Goal: Task Accomplishment & Management: Use online tool/utility

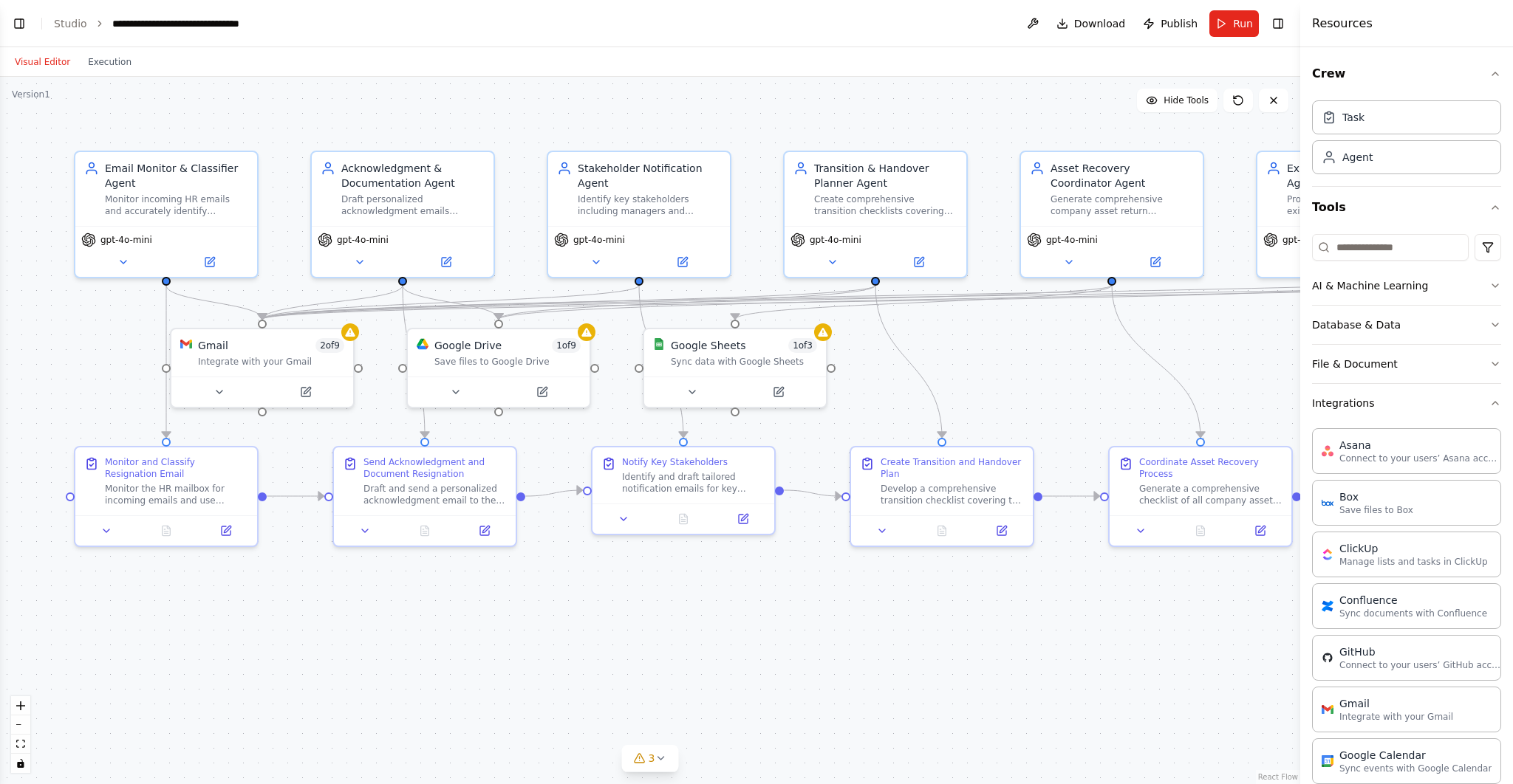
scroll to position [683, 0]
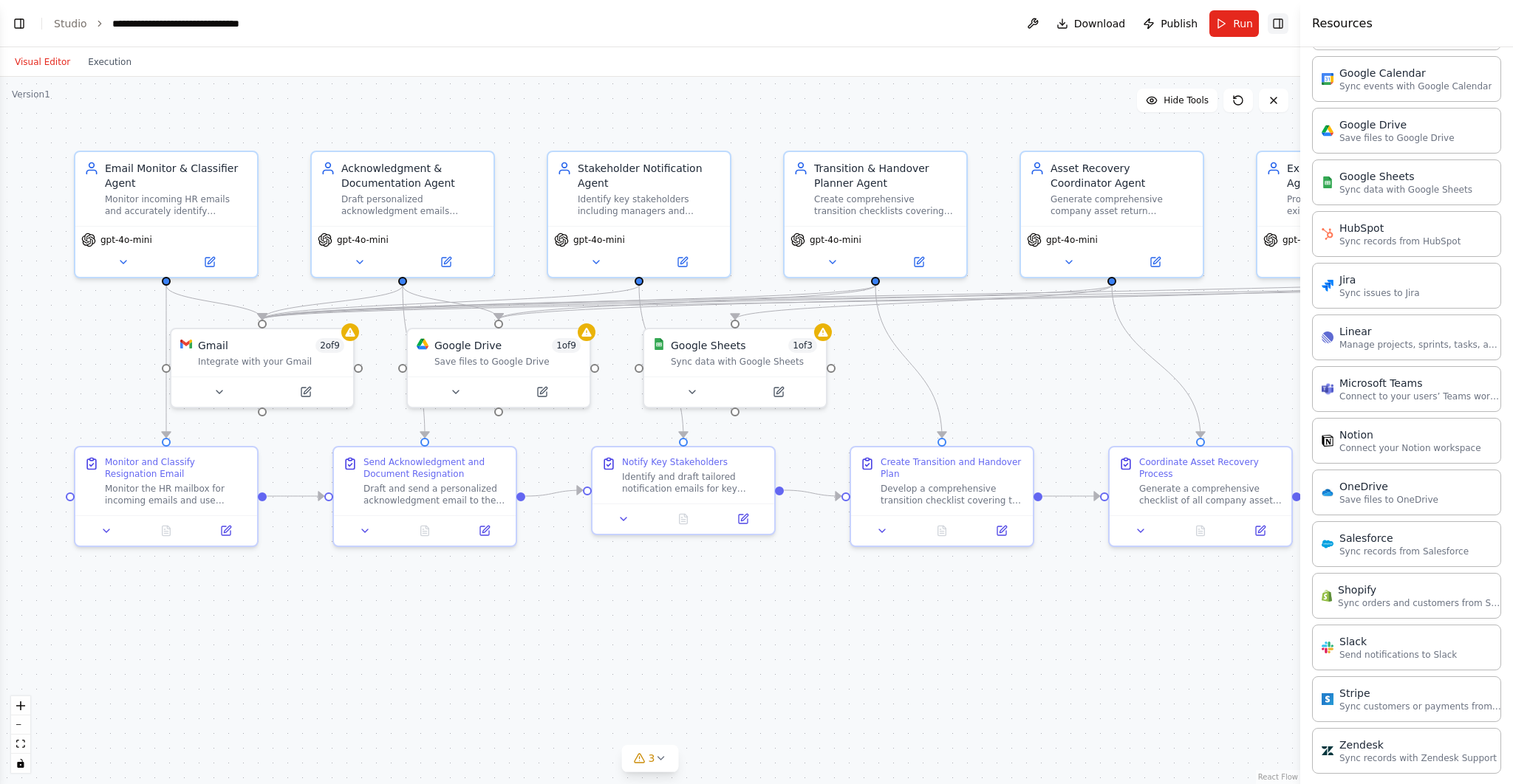
click at [1280, 24] on button "Toggle Right Sidebar" at bounding box center [1278, 23] width 21 height 21
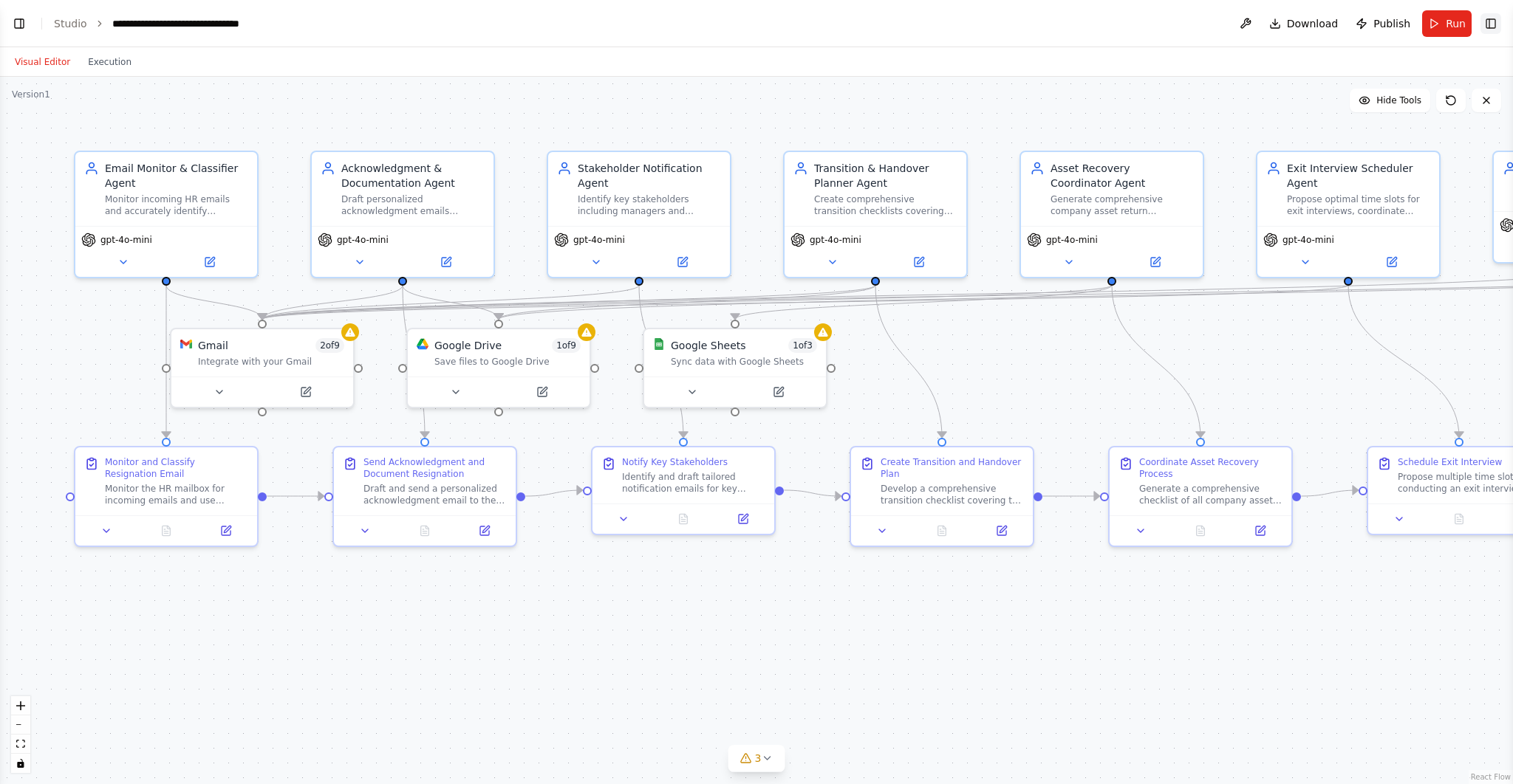
click at [1491, 27] on button "Toggle Right Sidebar" at bounding box center [1490, 23] width 21 height 21
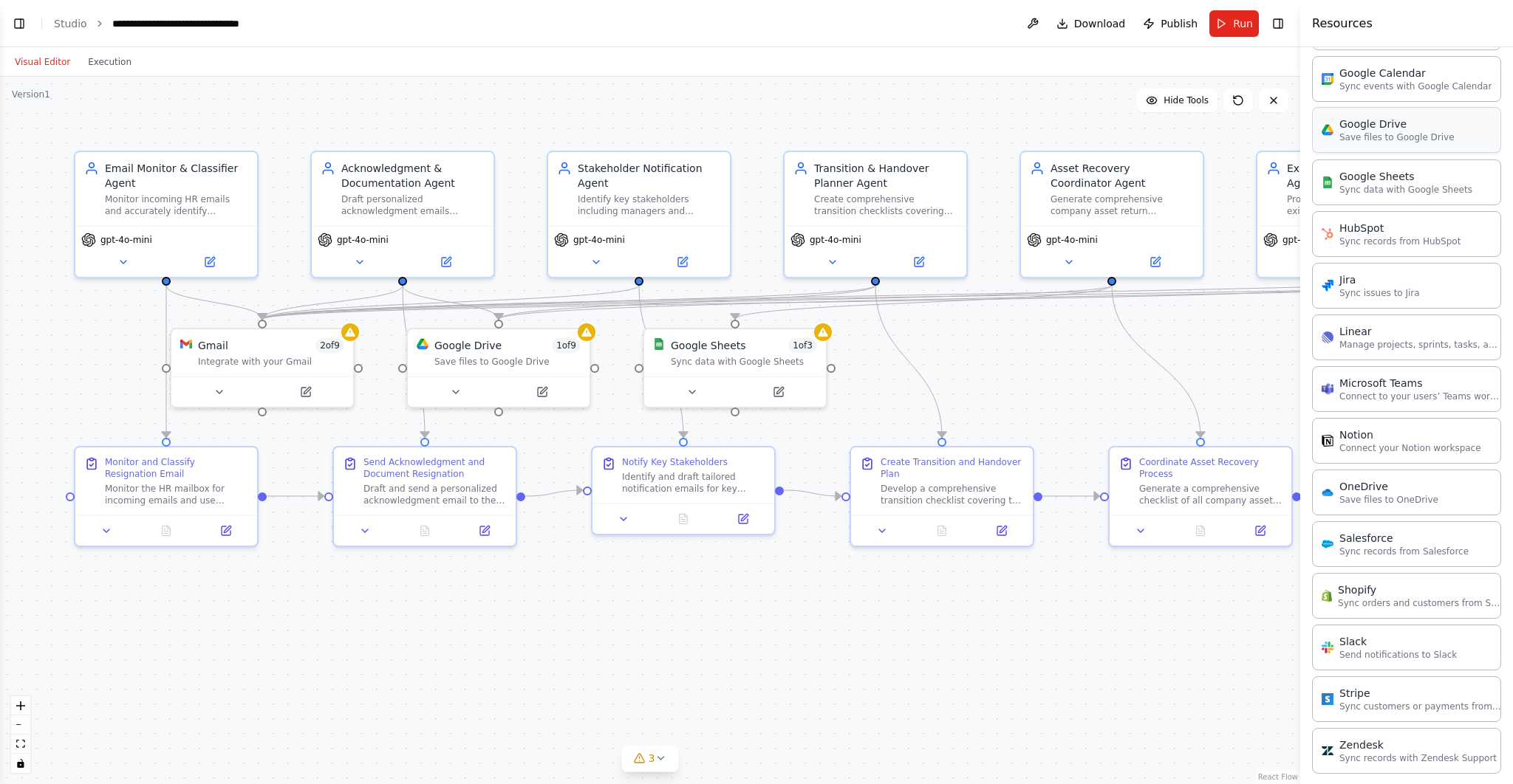
scroll to position [0, 0]
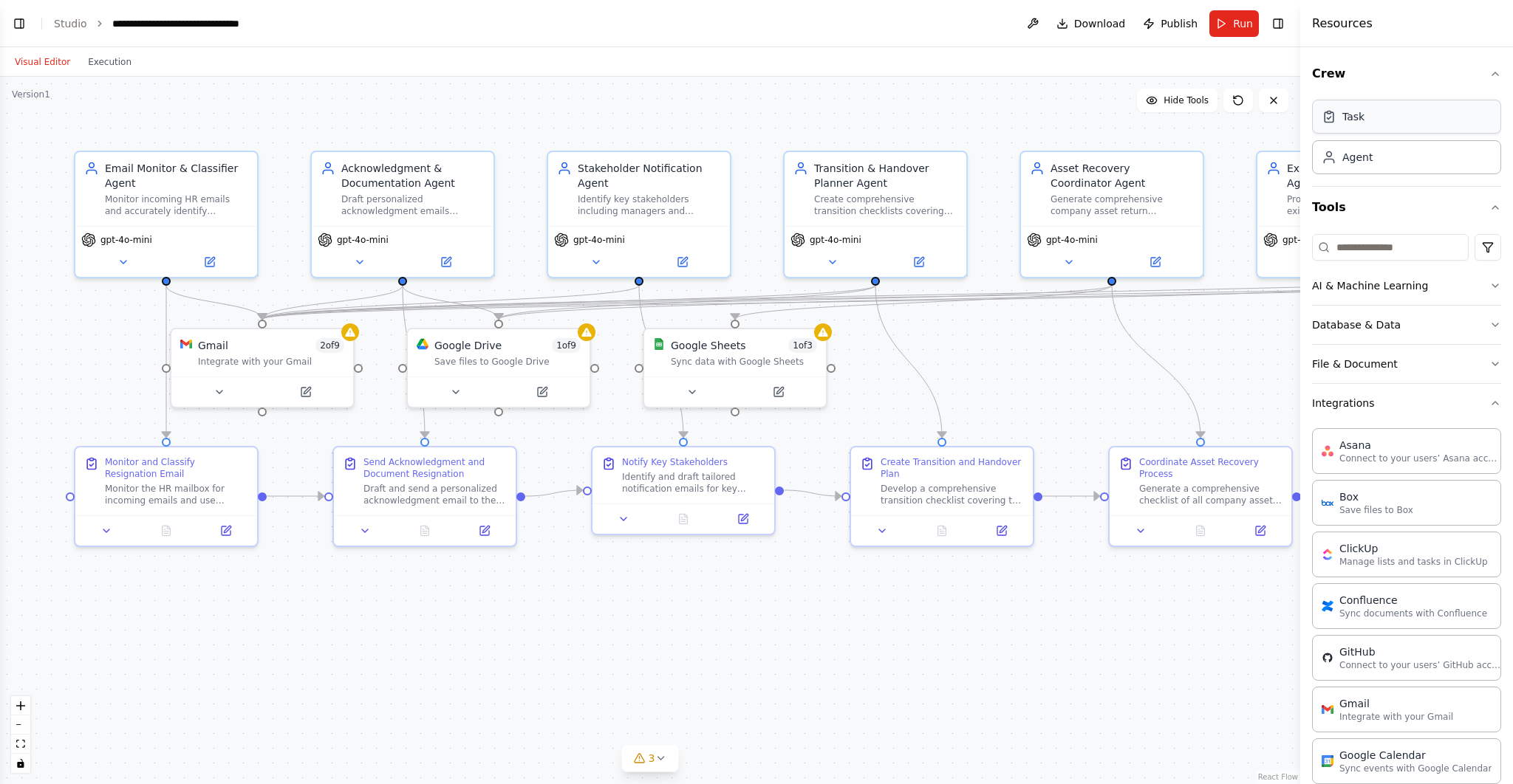
click at [1393, 122] on div "Task" at bounding box center [1406, 117] width 189 height 34
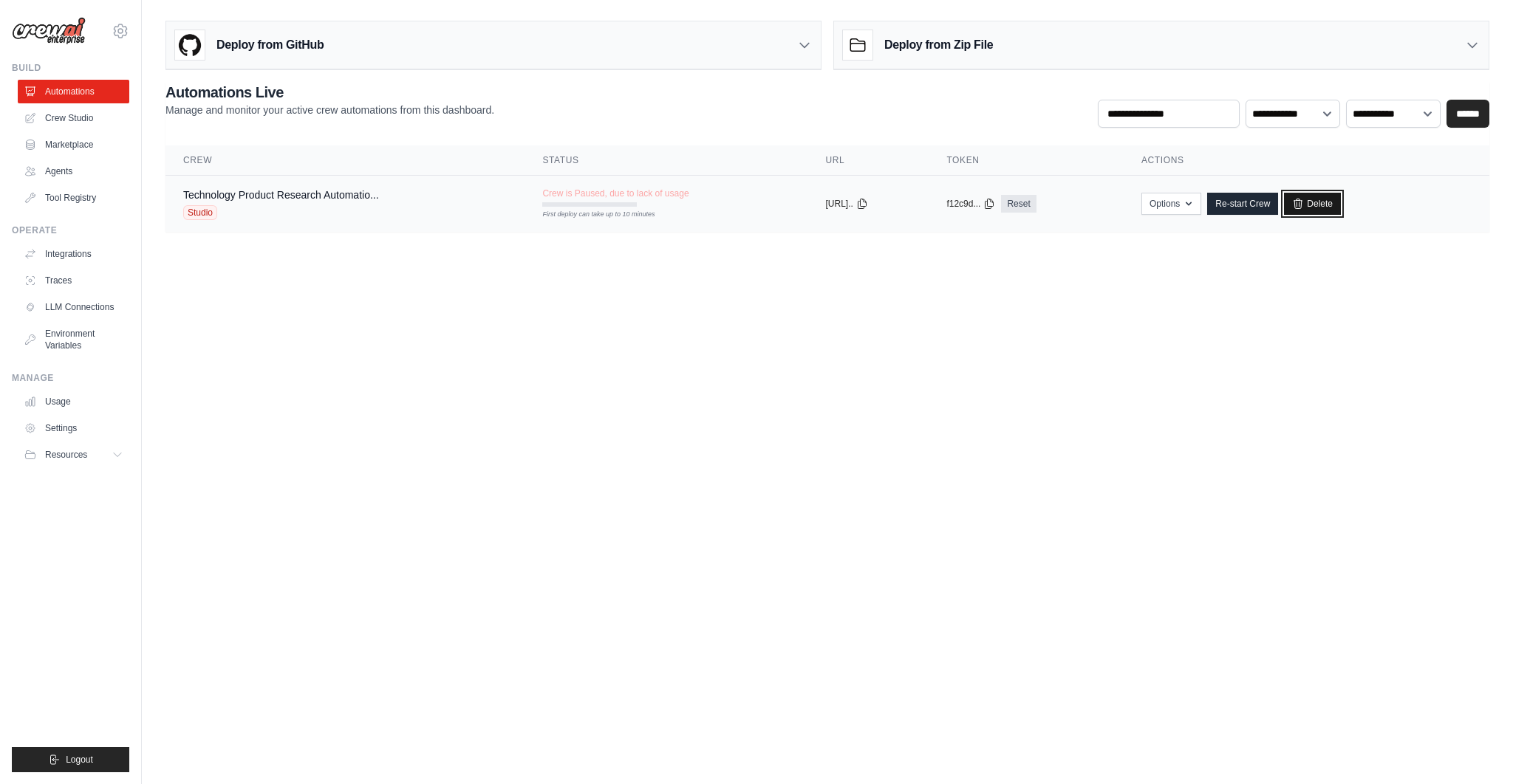
click at [1330, 202] on link "Delete" at bounding box center [1312, 203] width 57 height 22
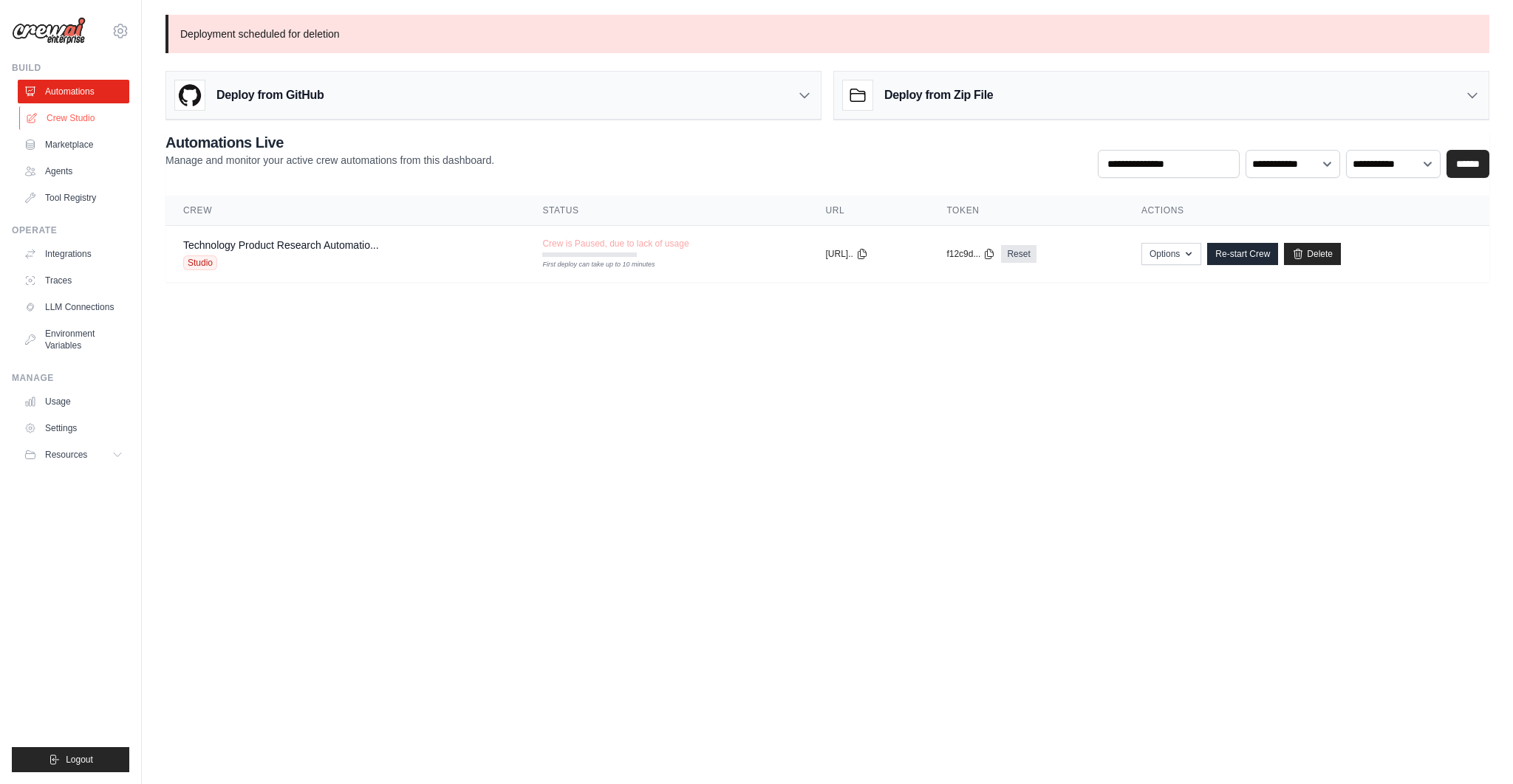
click at [70, 123] on link "Crew Studio" at bounding box center [75, 118] width 111 height 23
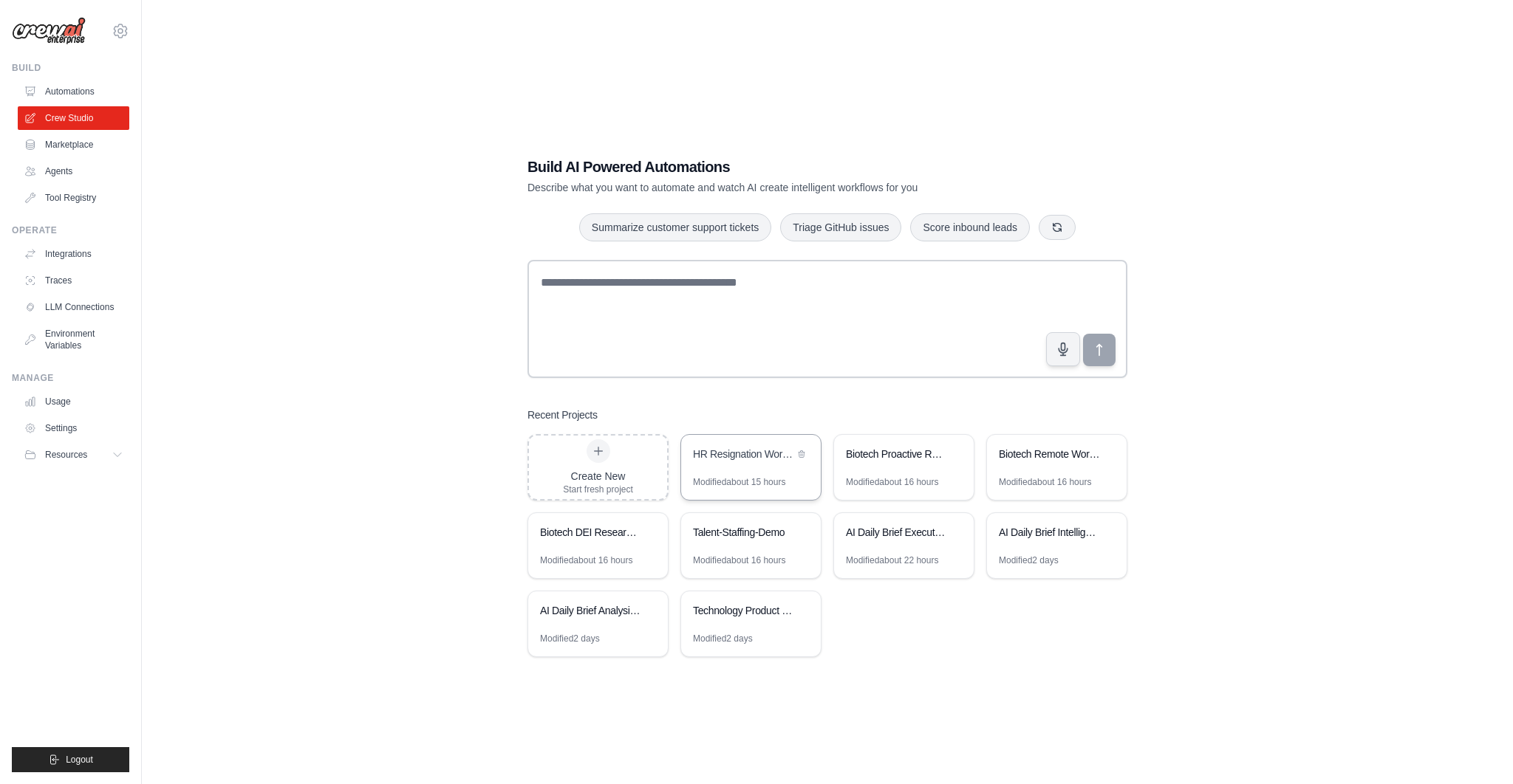
click at [716, 450] on div "HR Resignation Workflow Automation" at bounding box center [744, 454] width 101 height 15
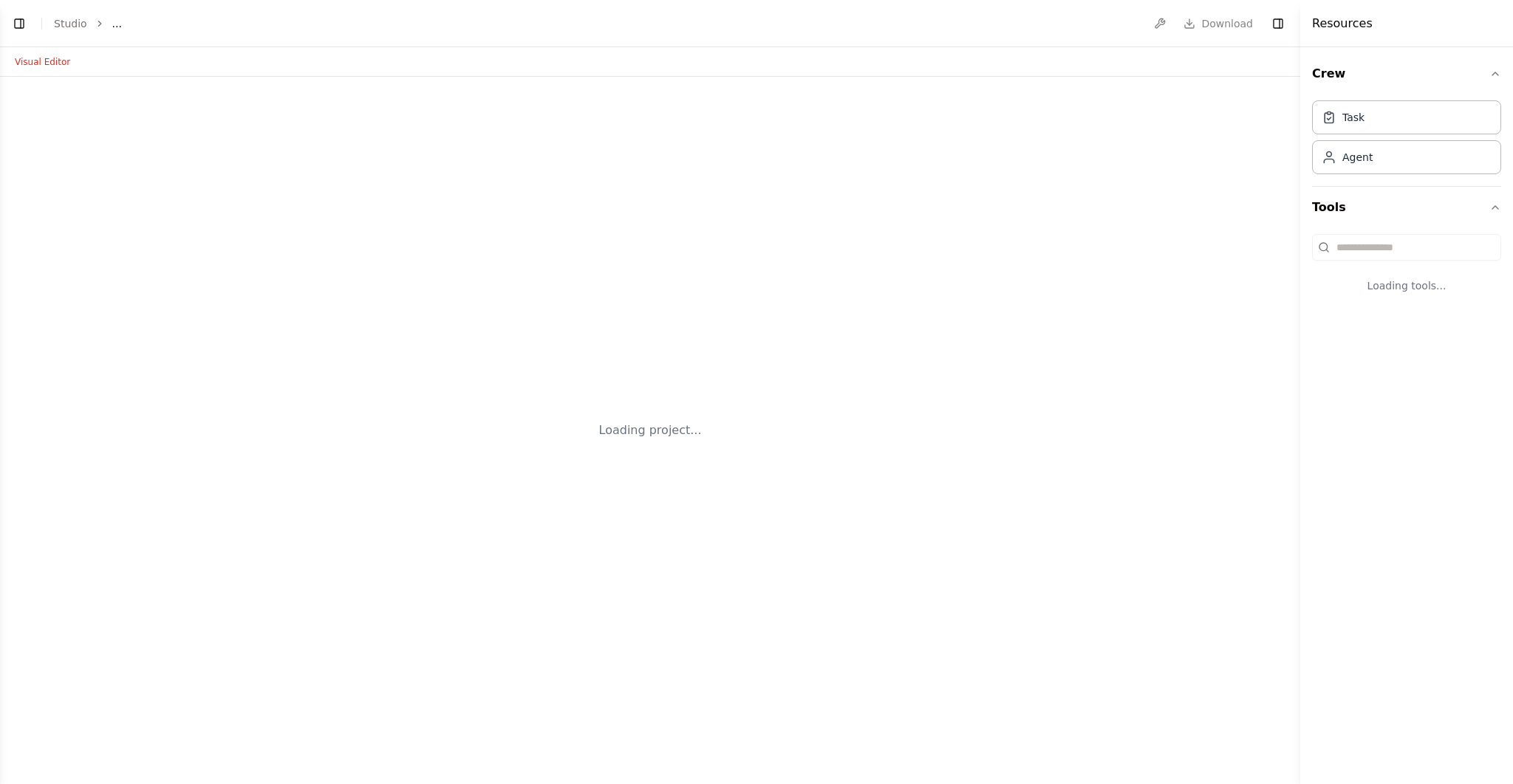
select select "****"
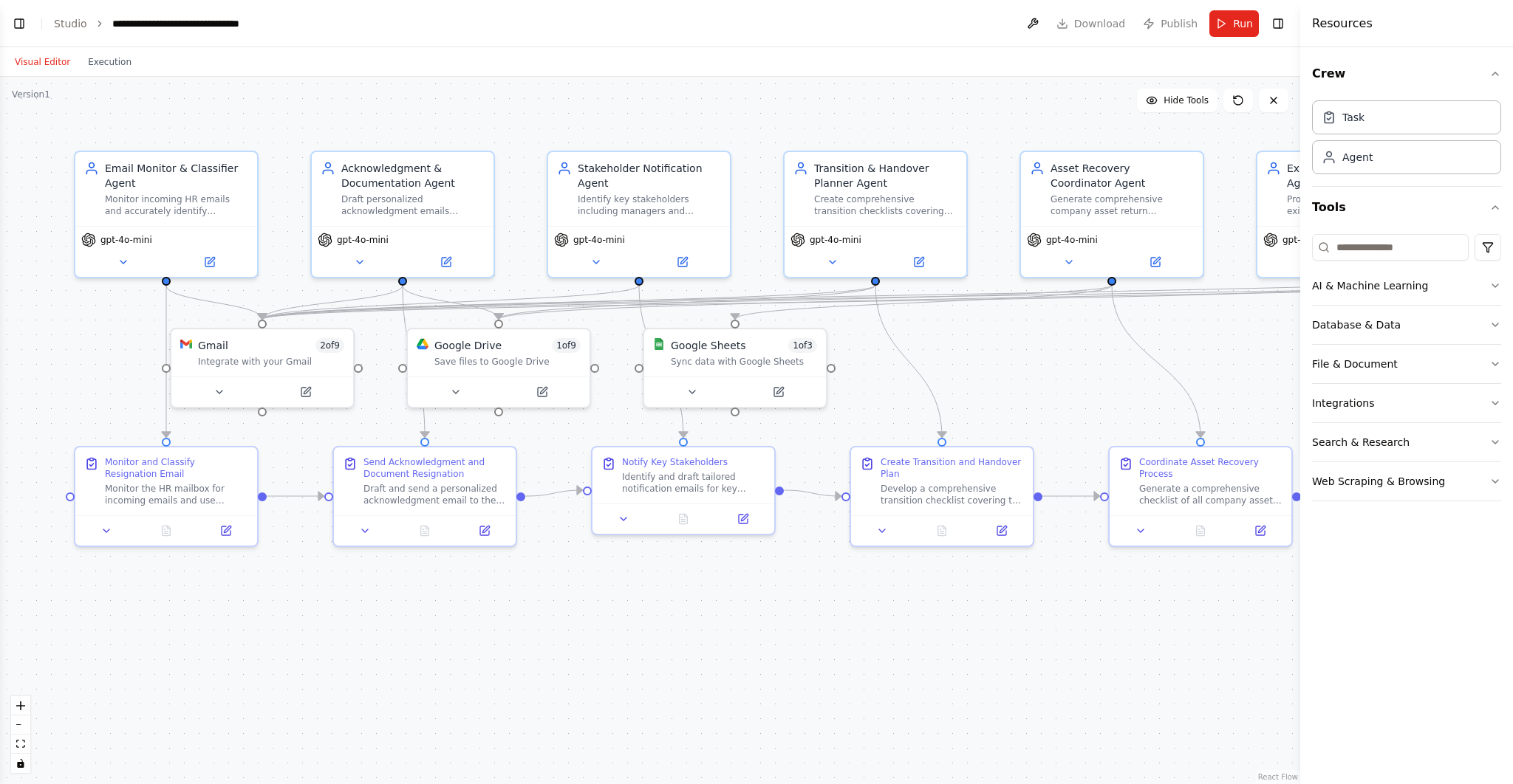
scroll to position [2133, 0]
click at [101, 528] on icon at bounding box center [106, 528] width 12 height 12
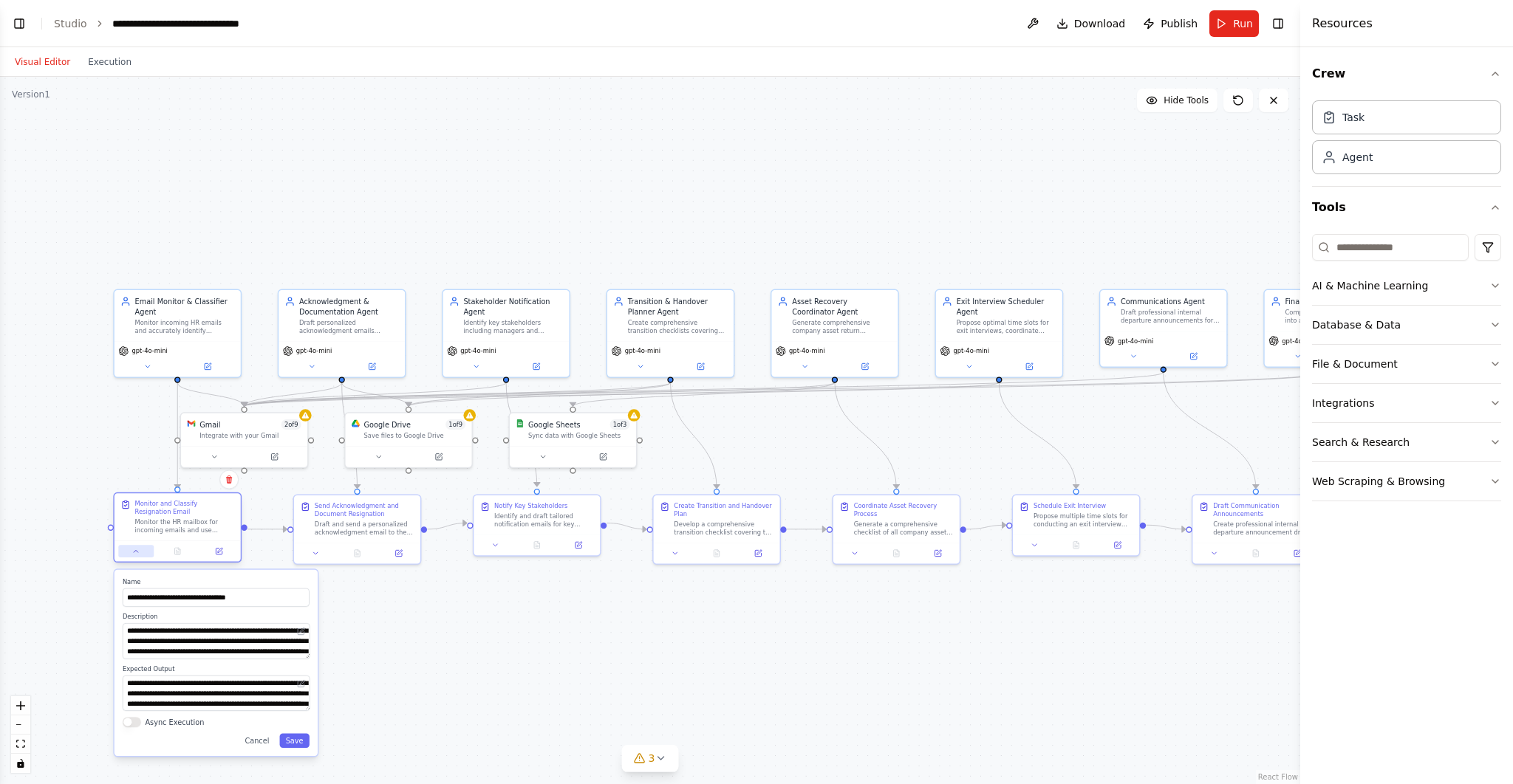
click at [136, 553] on icon at bounding box center [136, 551] width 8 height 8
click at [141, 553] on button at bounding box center [136, 551] width 35 height 12
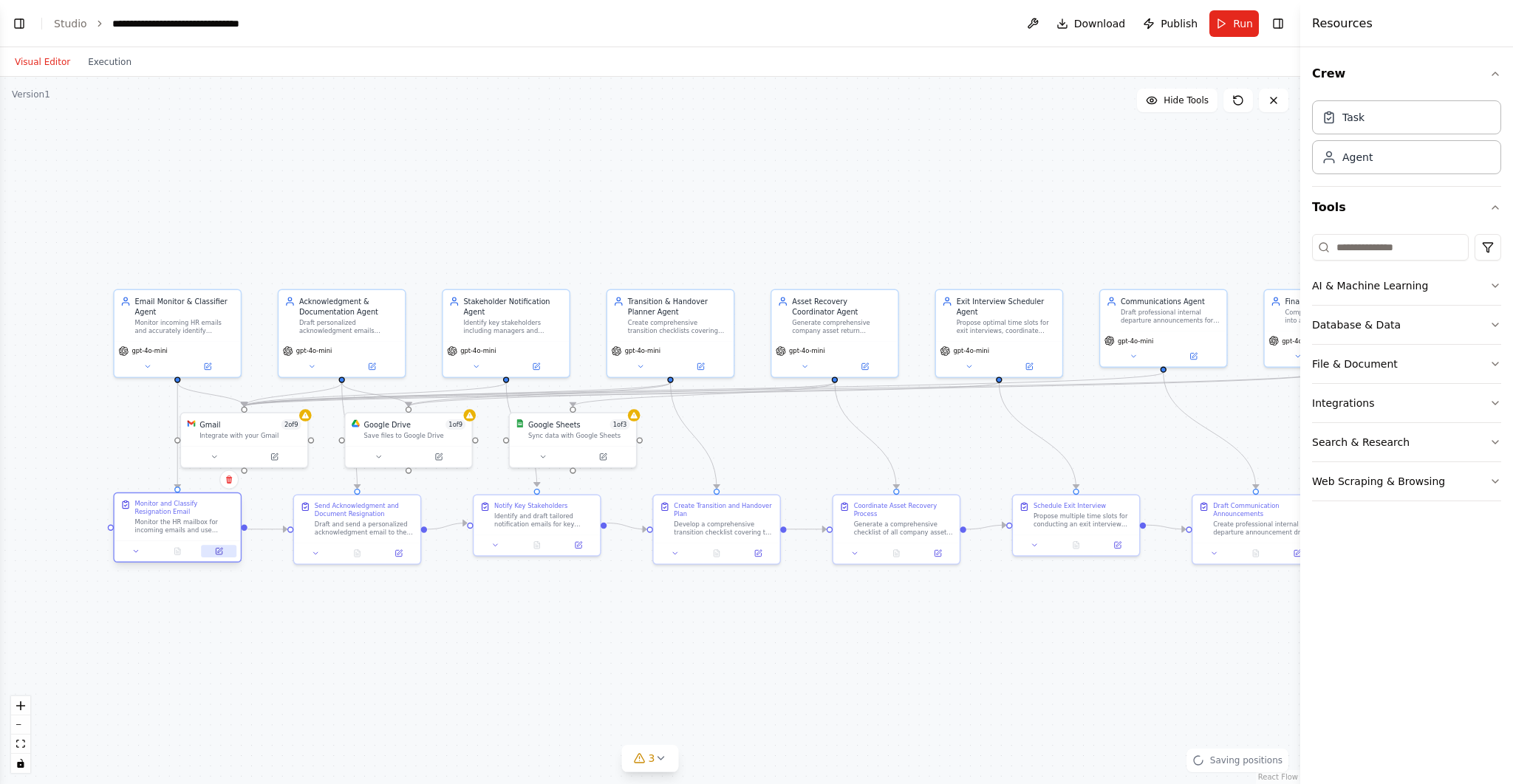
click at [216, 549] on icon at bounding box center [219, 552] width 6 height 6
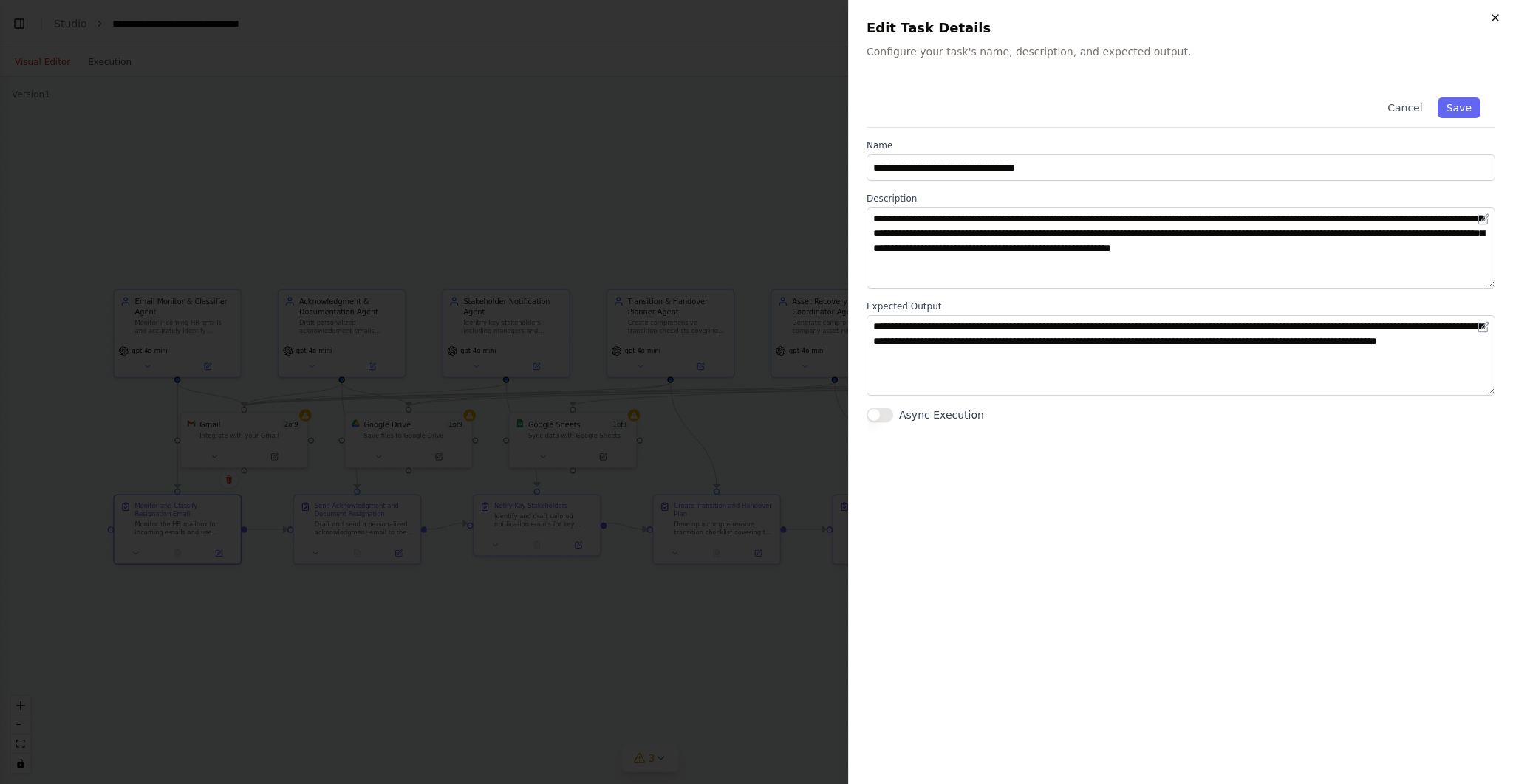
click at [1490, 17] on icon "button" at bounding box center [1494, 17] width 12 height 12
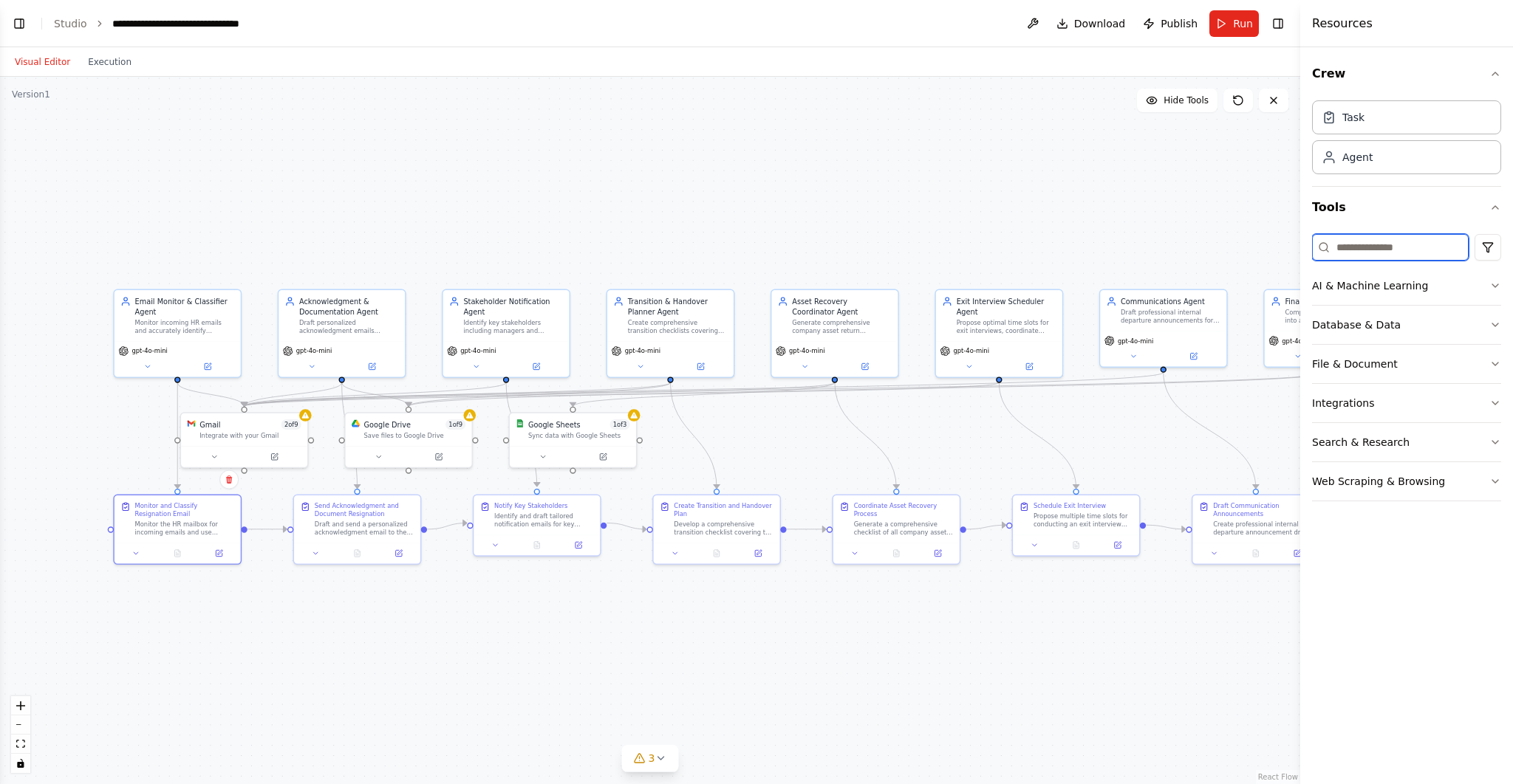
click at [1420, 238] on input at bounding box center [1390, 247] width 157 height 26
click at [1325, 23] on h4 "Resources" at bounding box center [1342, 23] width 61 height 18
click at [21, 24] on button "Toggle Left Sidebar" at bounding box center [19, 23] width 21 height 21
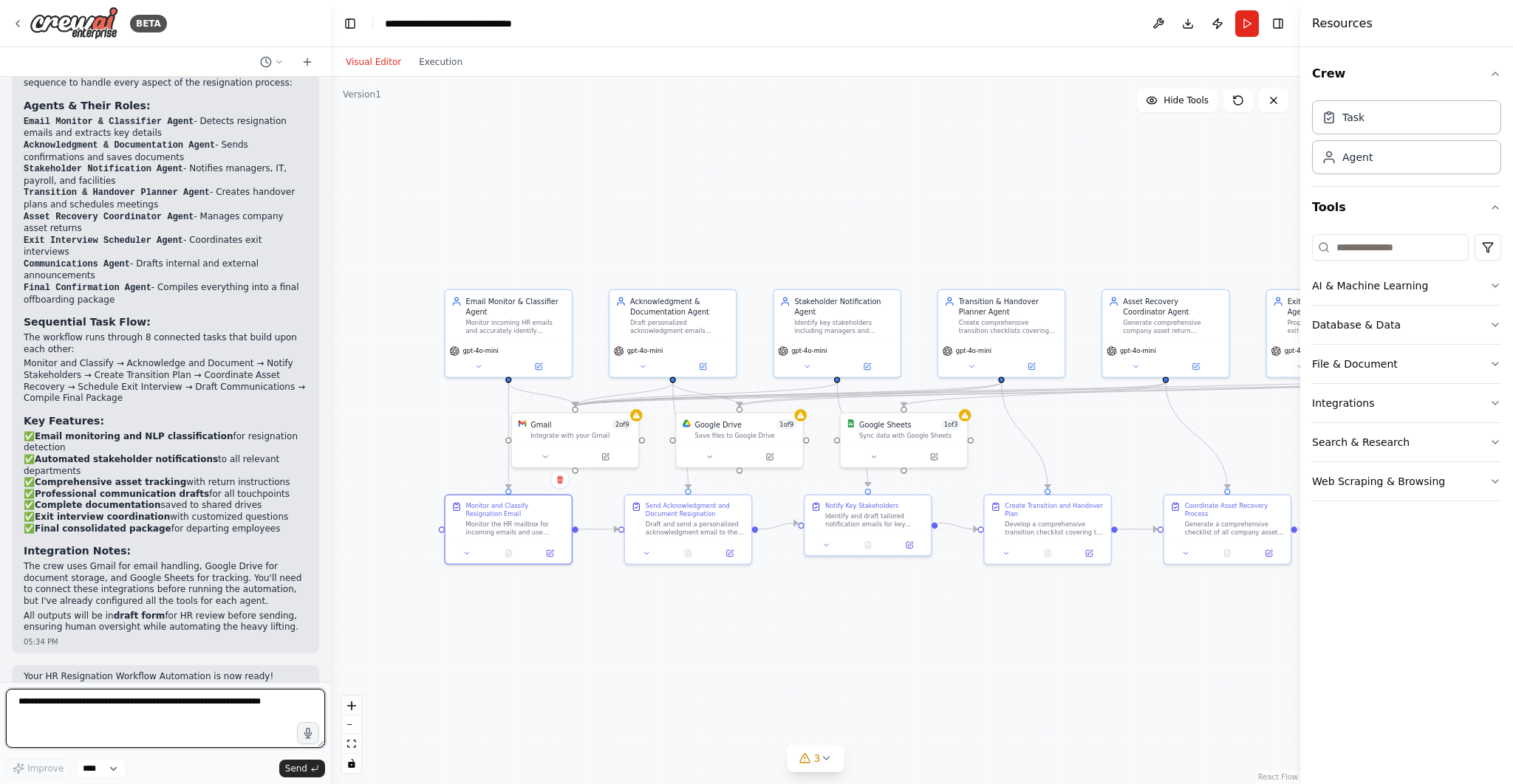
click at [144, 710] on textarea at bounding box center [165, 719] width 319 height 59
type textarea "**********"
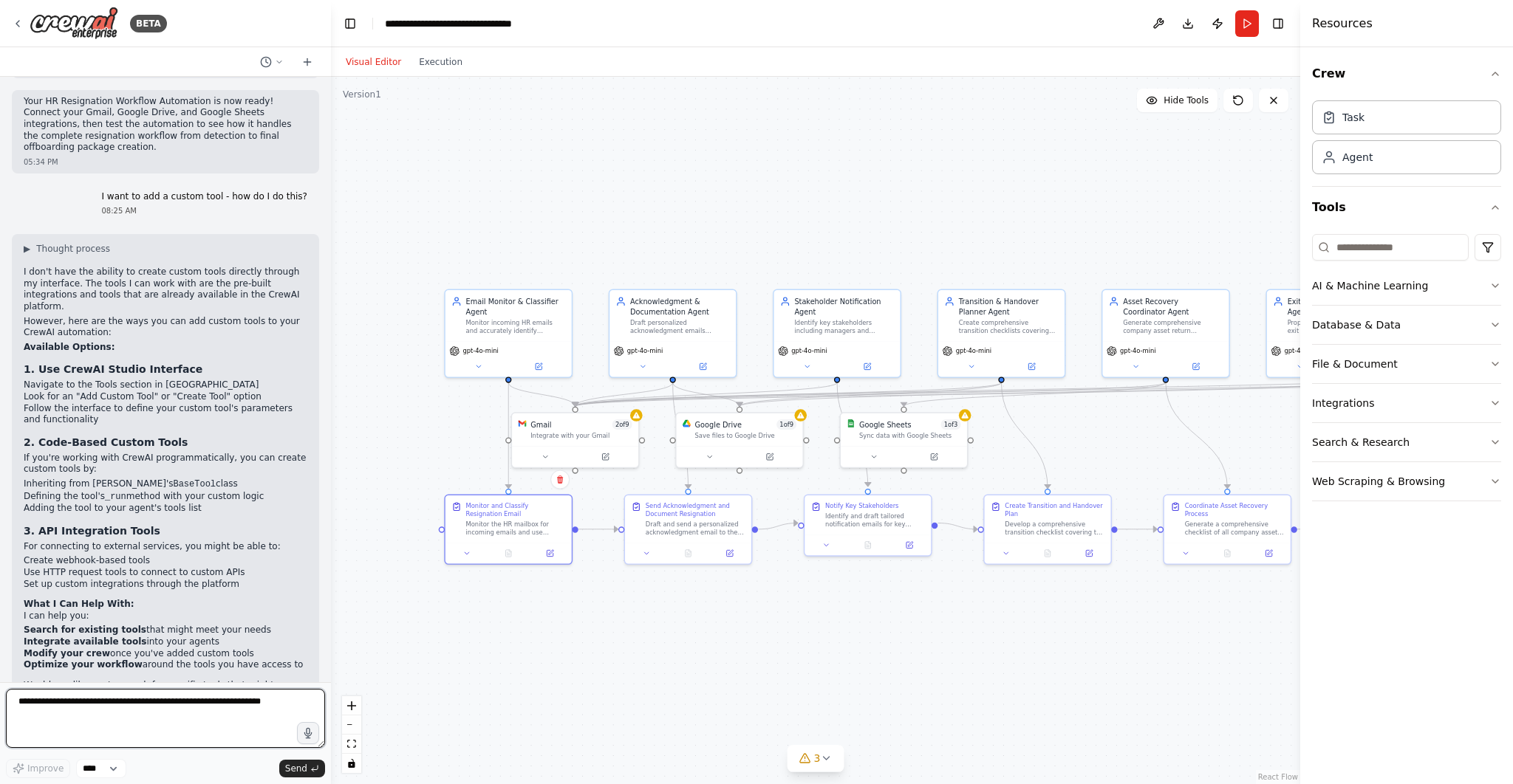
scroll to position [2721, 0]
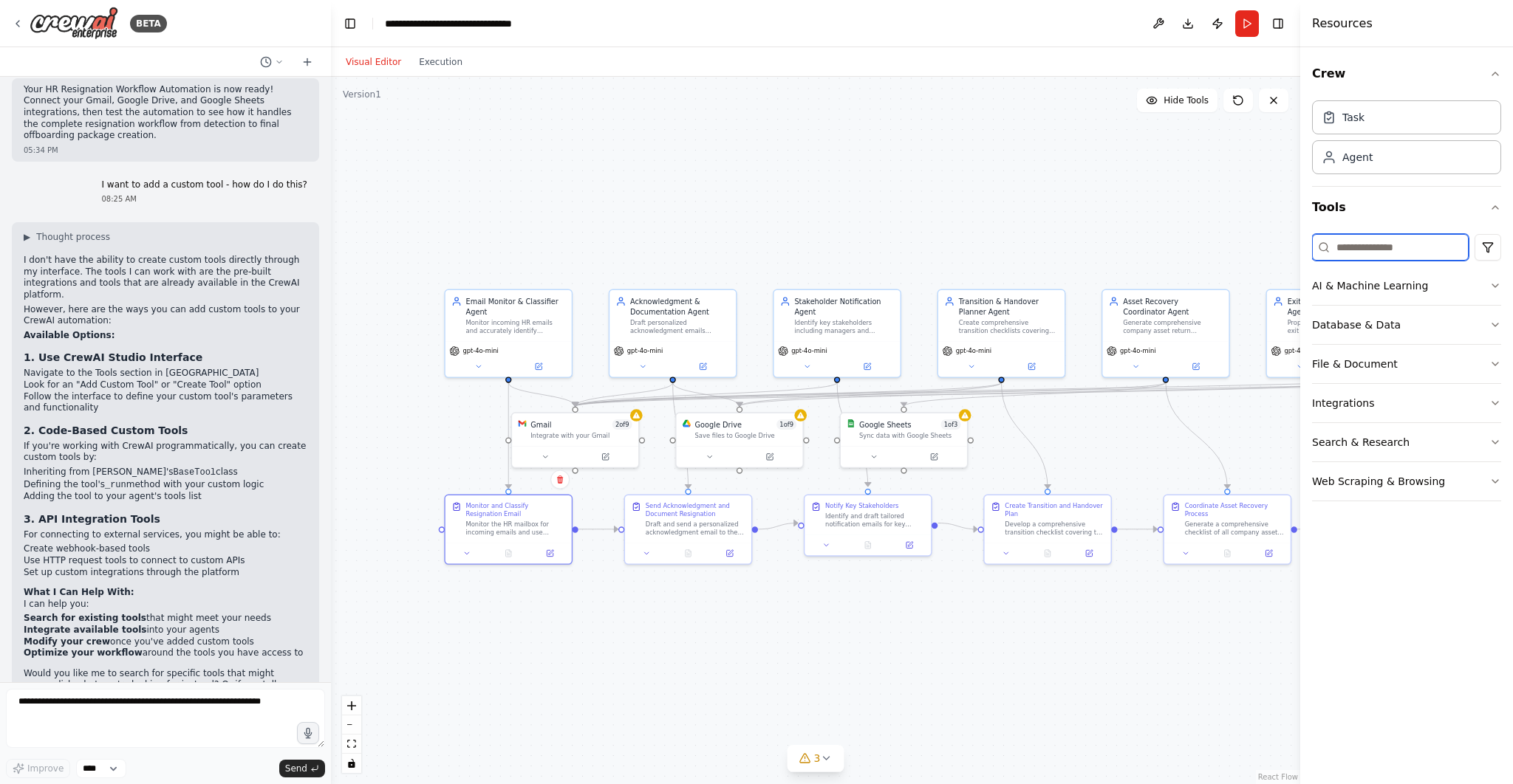
click at [1399, 238] on input at bounding box center [1390, 247] width 157 height 26
type input "*"
click at [1485, 408] on button "Integrations" at bounding box center [1406, 403] width 189 height 38
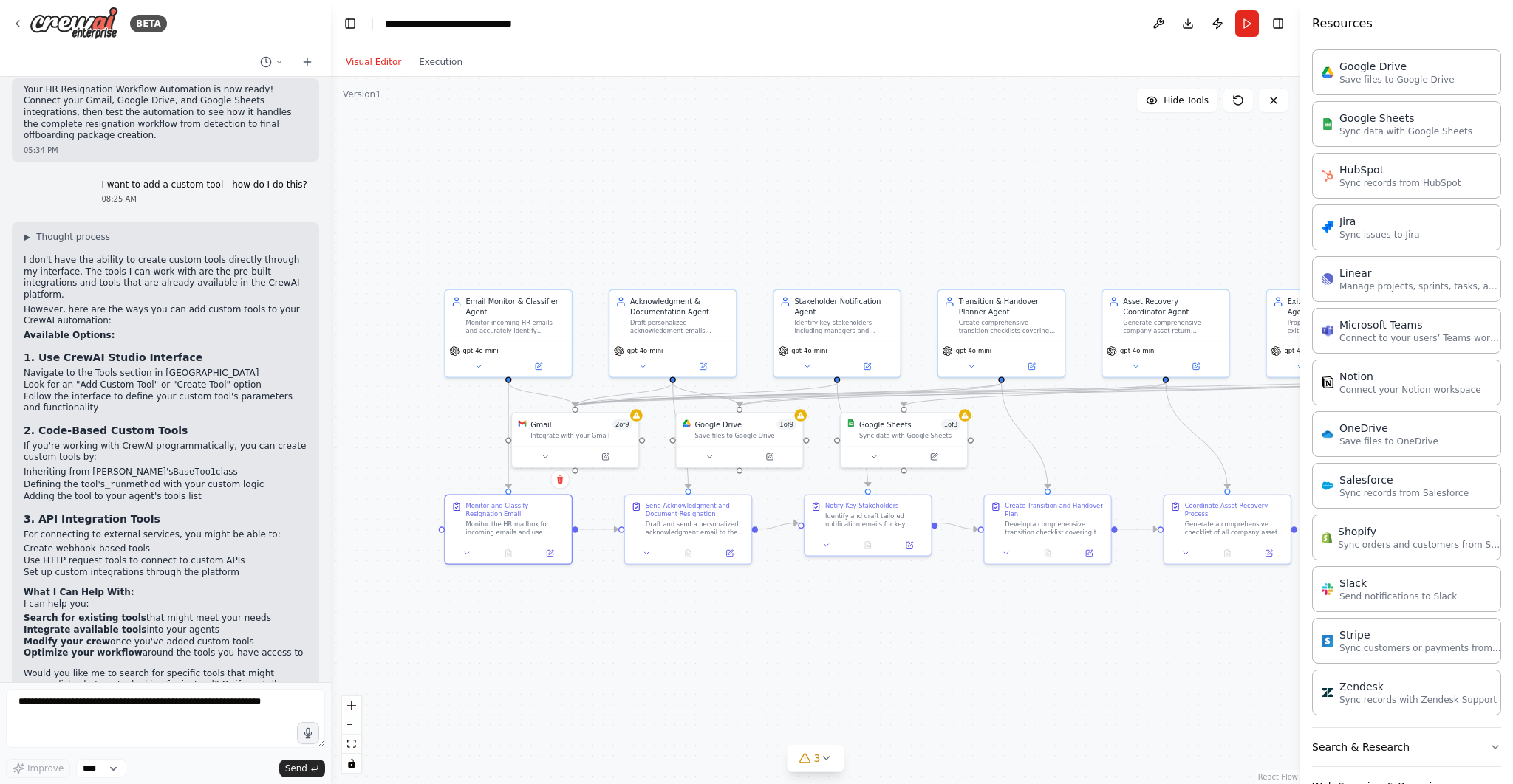
scroll to position [779, 0]
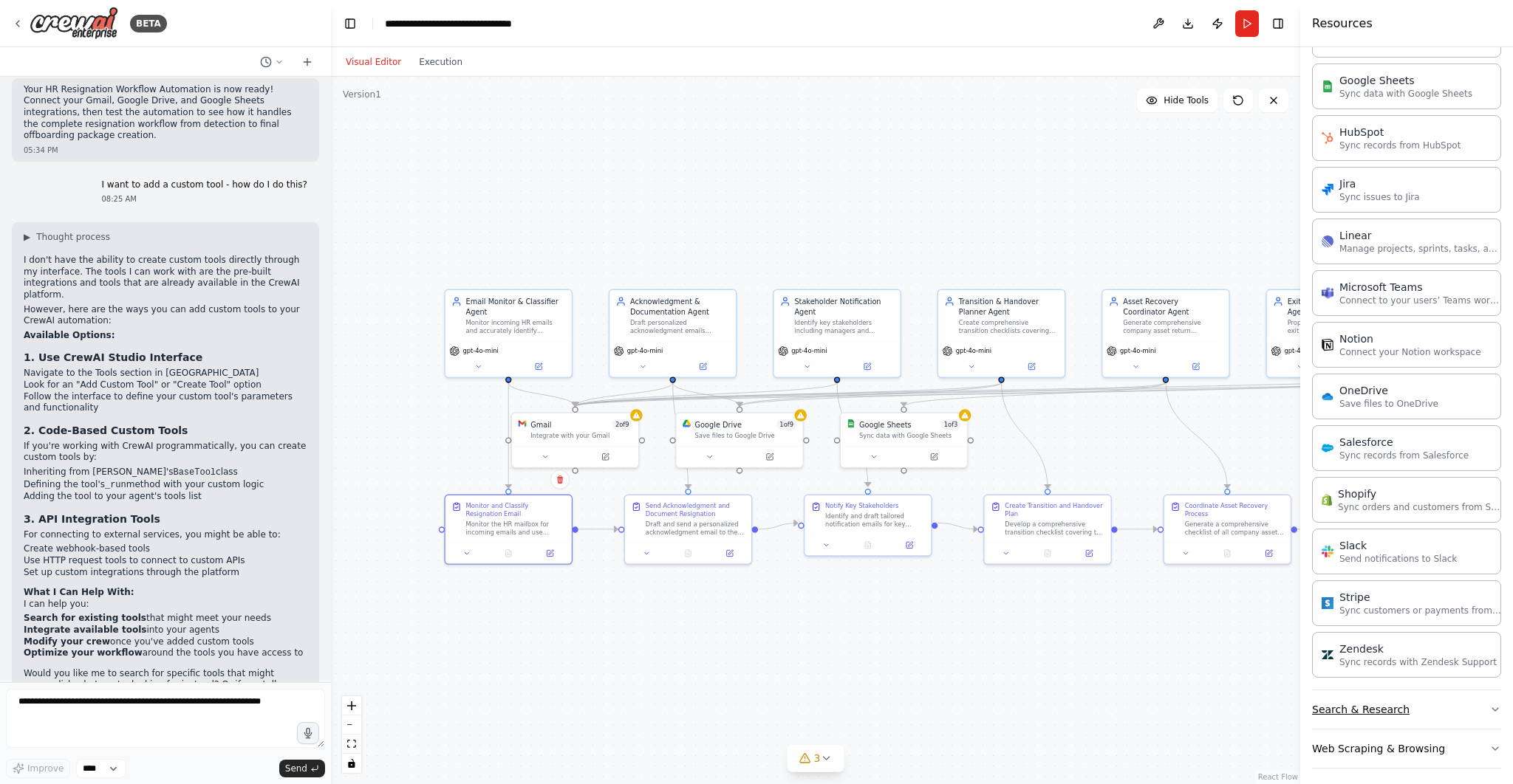
click at [1485, 690] on button "Search & Research" at bounding box center [1406, 709] width 189 height 38
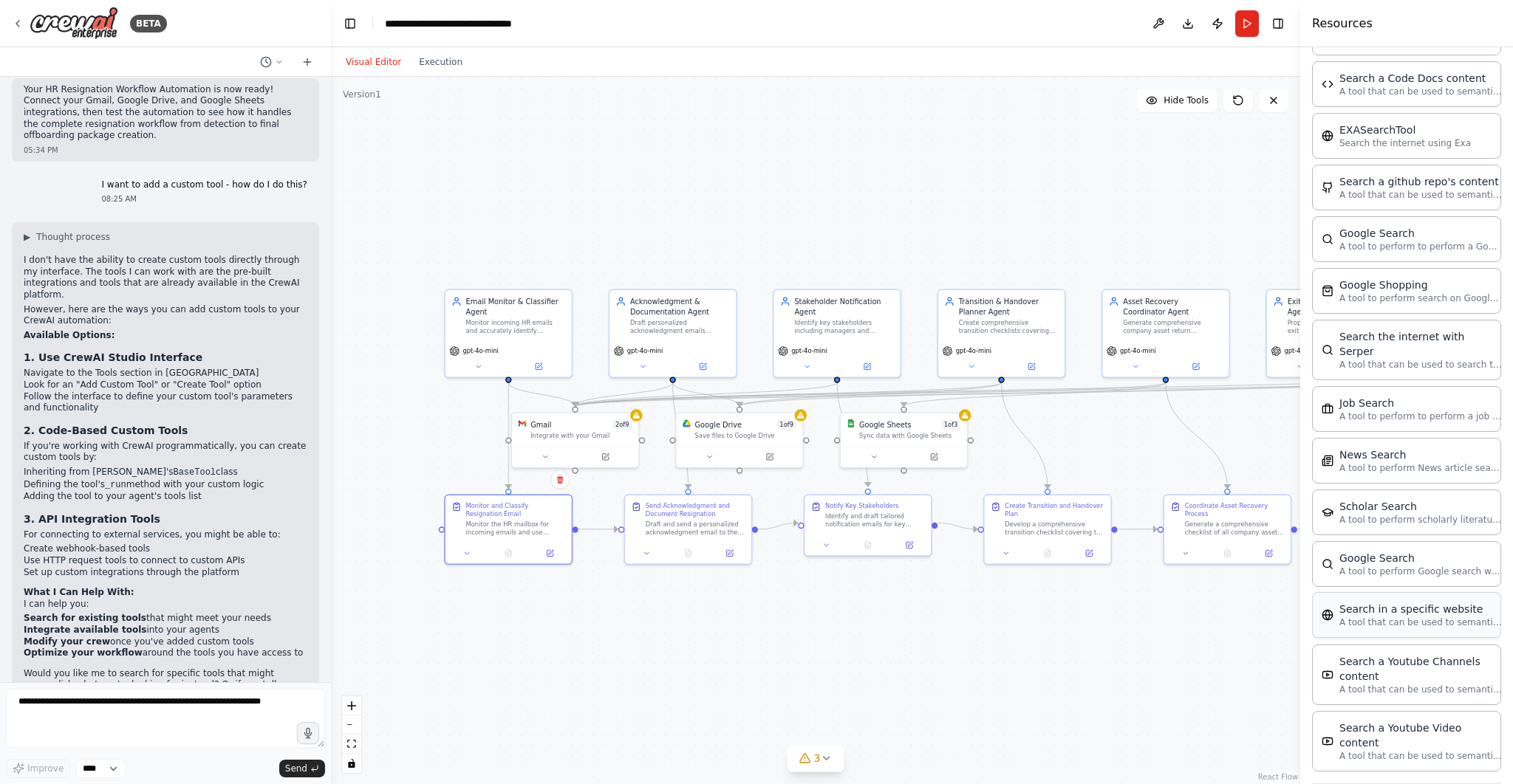
scroll to position [1524, 0]
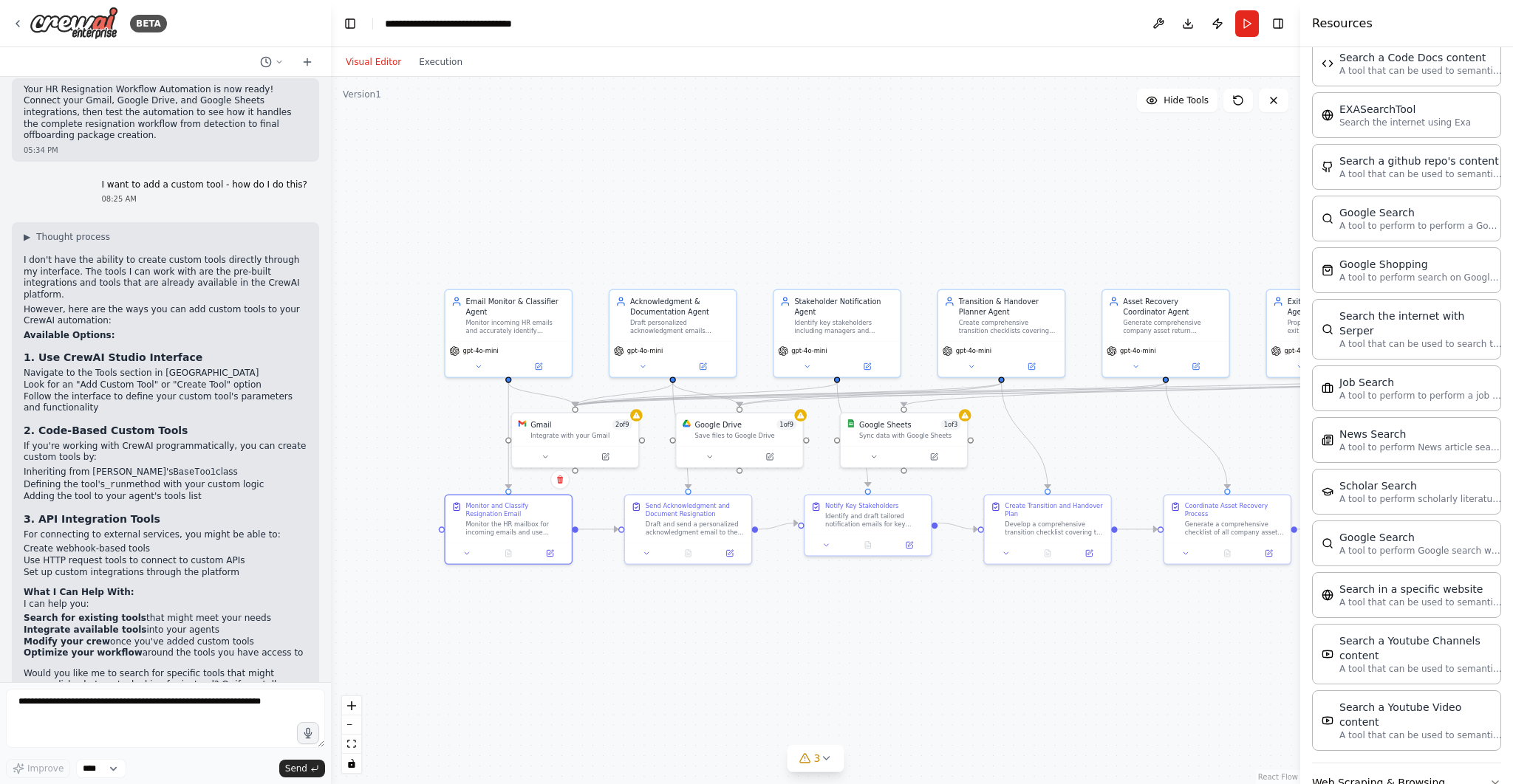
click at [1485, 764] on button "Web Scraping & Browsing" at bounding box center [1406, 782] width 189 height 38
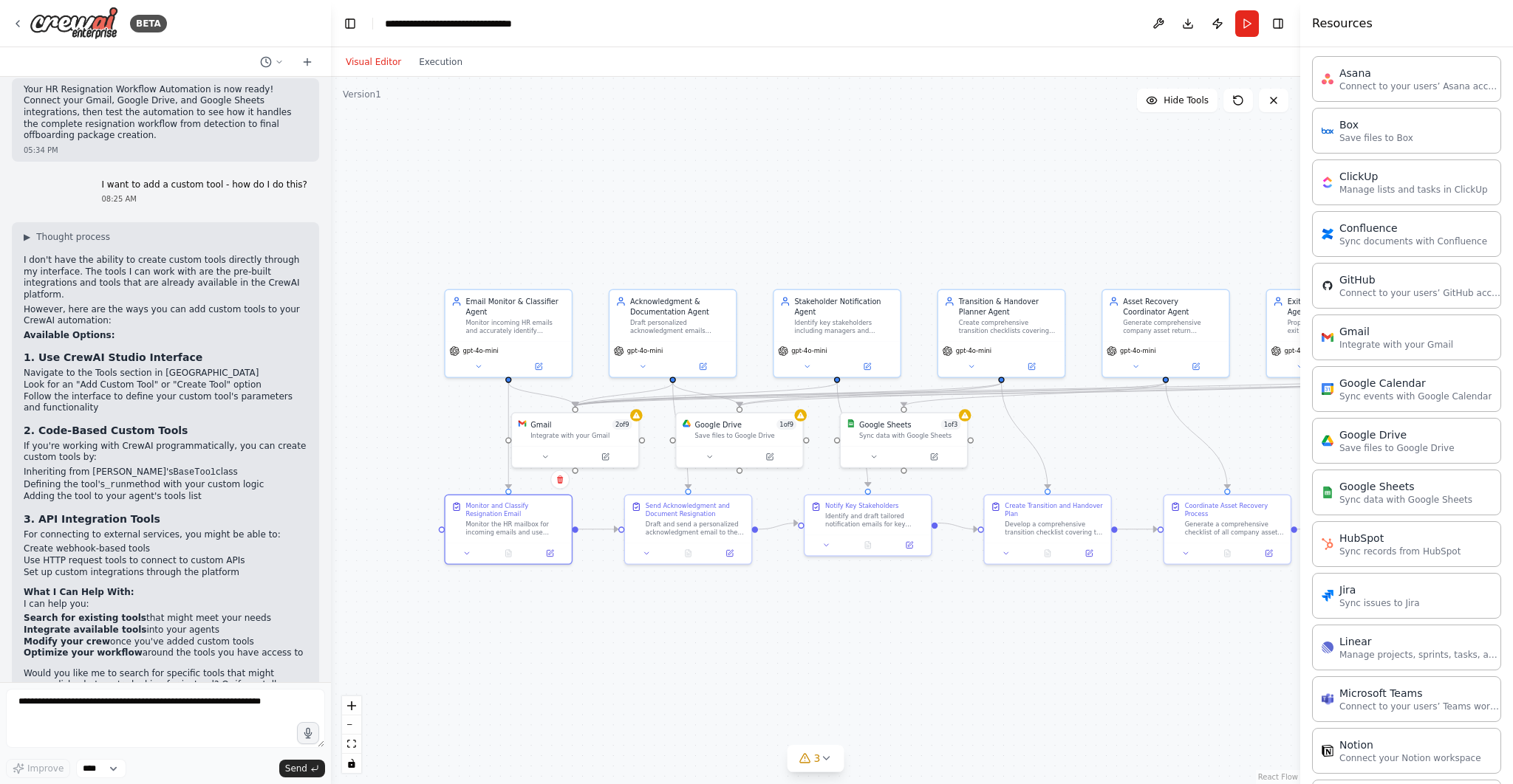
scroll to position [0, 0]
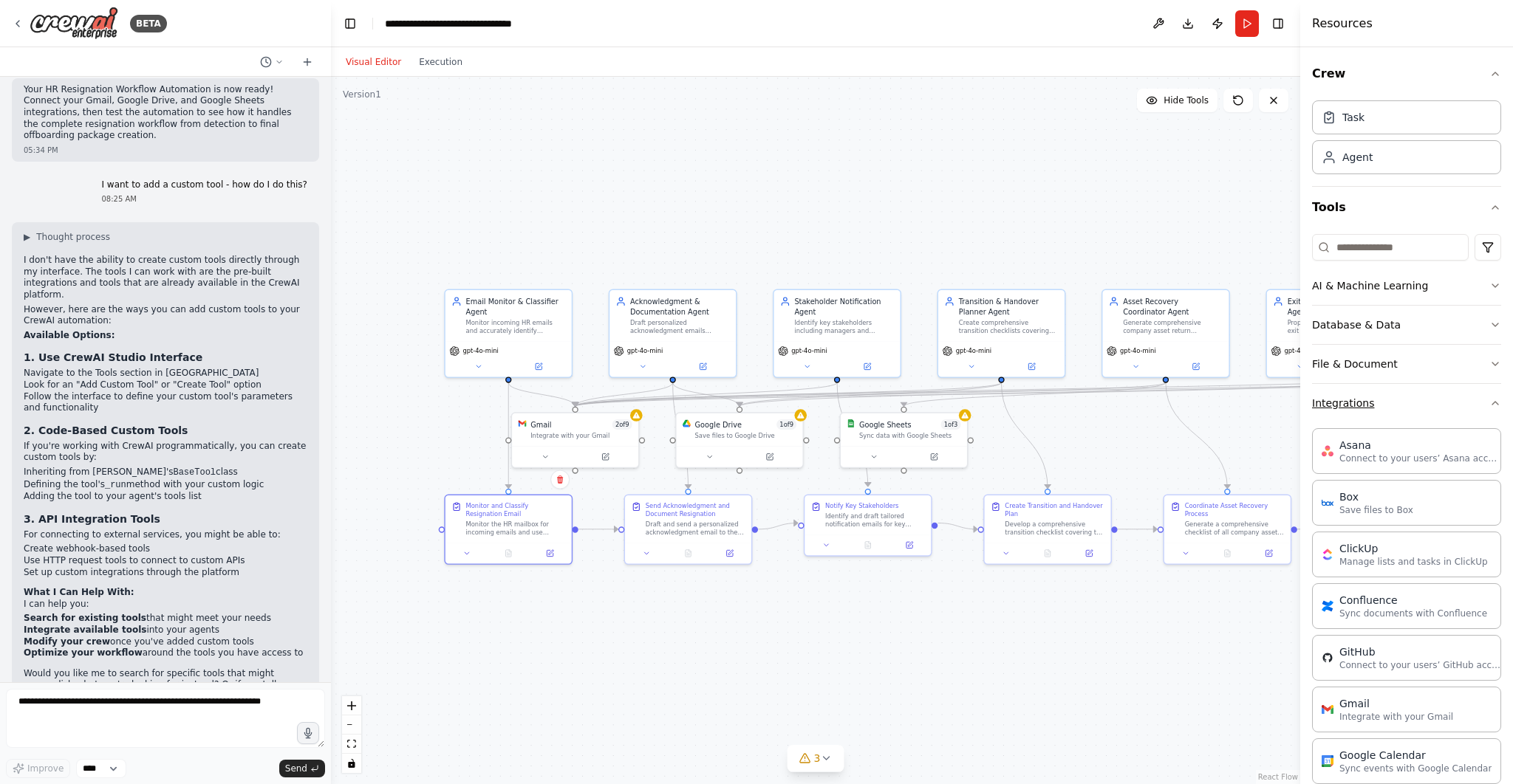
click at [1496, 401] on icon "button" at bounding box center [1495, 403] width 6 height 3
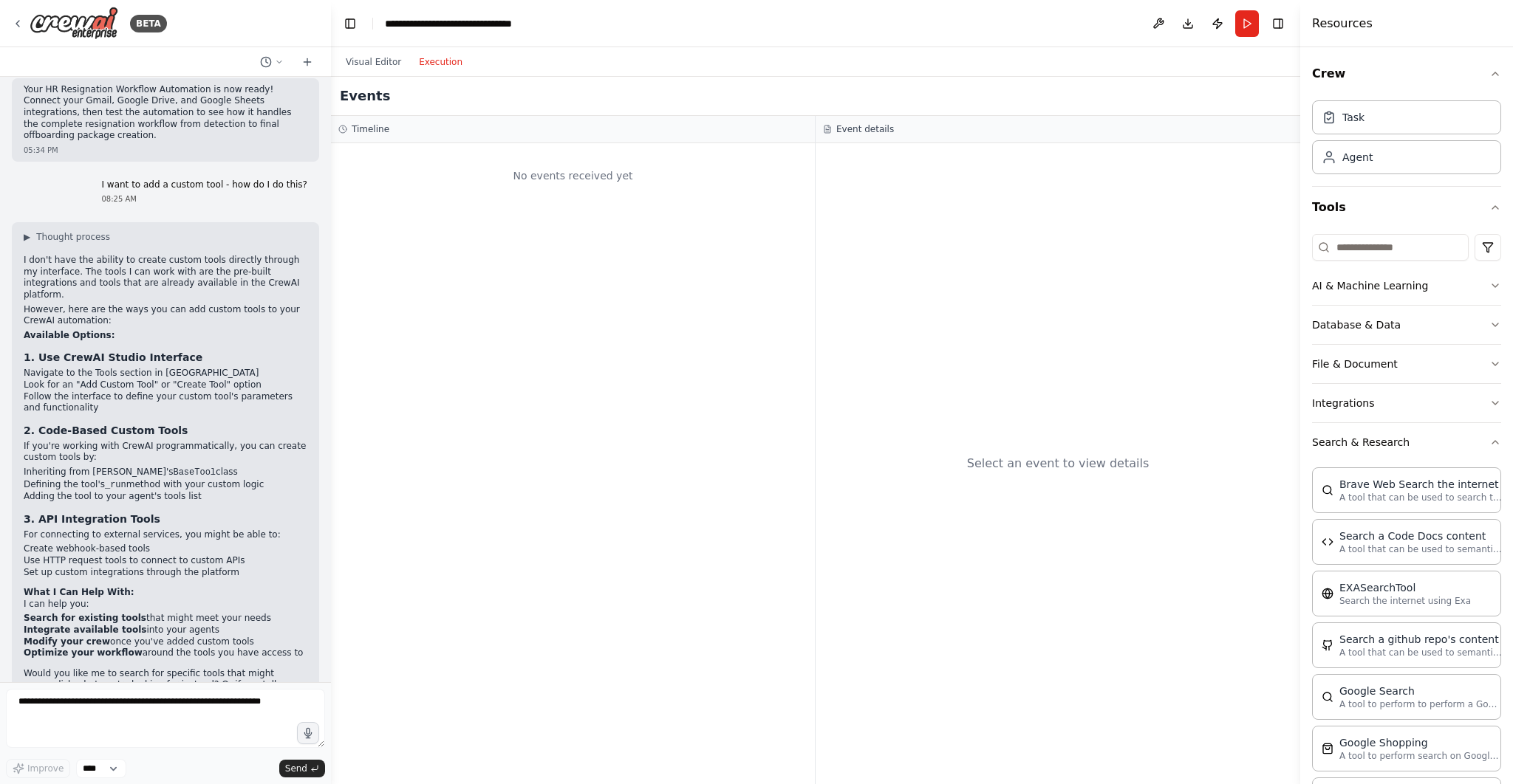
click at [433, 63] on button "Execution" at bounding box center [440, 62] width 62 height 18
